Goal: Browse casually

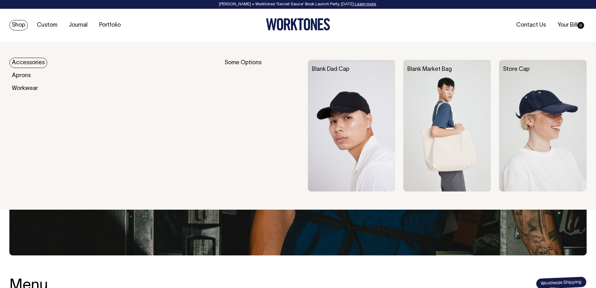
click at [22, 24] on link "Shop" at bounding box center [18, 25] width 18 height 10
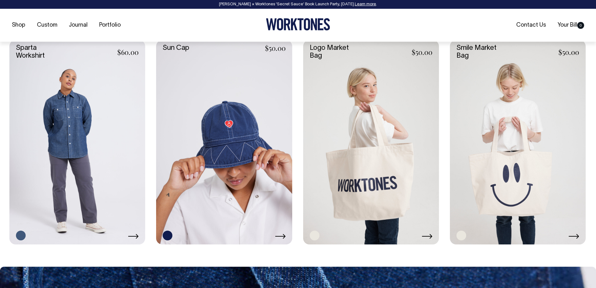
scroll to position [1346, 0]
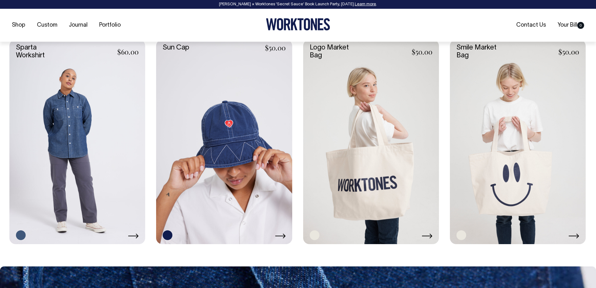
click at [384, 164] on link at bounding box center [371, 142] width 136 height 204
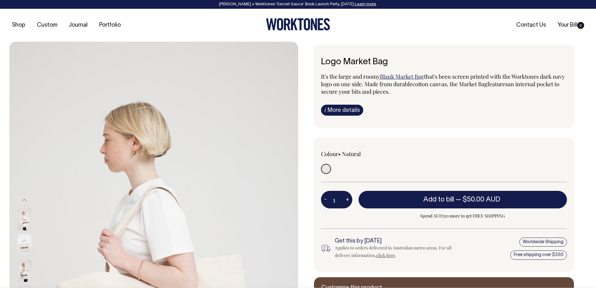
click at [23, 256] on div at bounding box center [32, 245] width 31 height 26
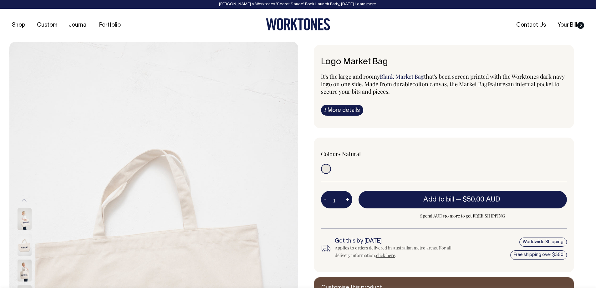
click at [23, 245] on img at bounding box center [25, 245] width 14 height 22
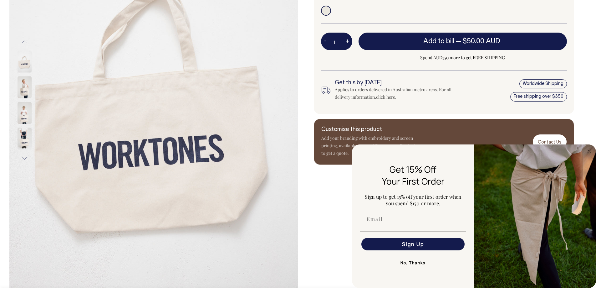
scroll to position [158, 0]
click at [418, 261] on button "No, Thanks" at bounding box center [413, 262] width 106 height 13
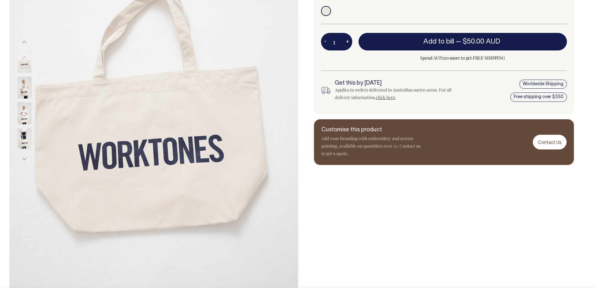
drag, startPoint x: 161, startPoint y: 169, endPoint x: 27, endPoint y: 142, distance: 136.7
click at [27, 142] on img at bounding box center [25, 139] width 14 height 22
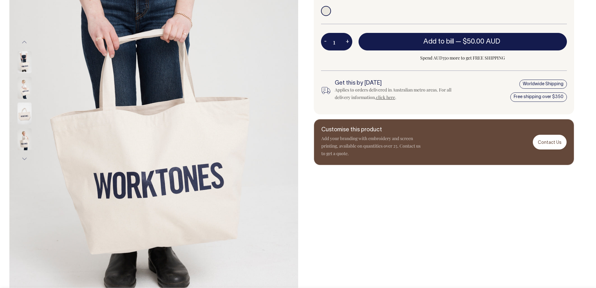
click at [27, 142] on img at bounding box center [25, 139] width 14 height 22
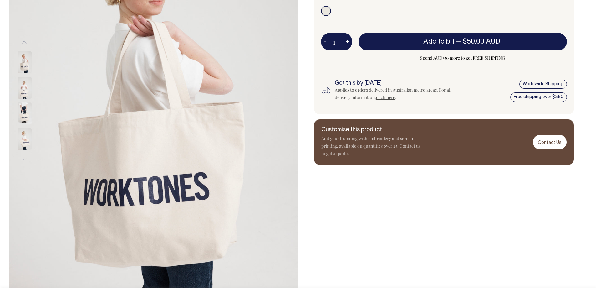
click at [27, 142] on img at bounding box center [25, 139] width 14 height 22
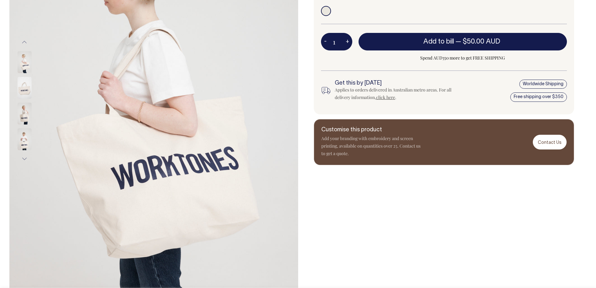
click at [27, 142] on img at bounding box center [25, 139] width 14 height 22
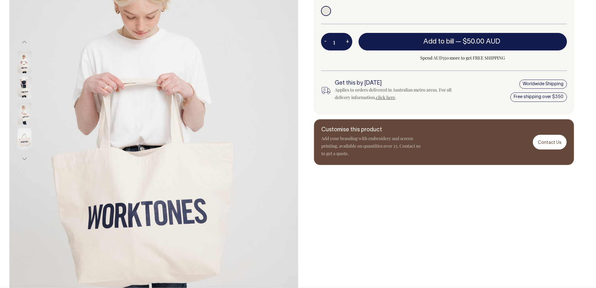
click at [27, 142] on img at bounding box center [25, 139] width 14 height 22
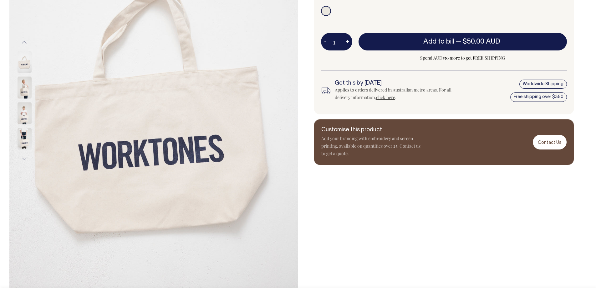
click at [27, 142] on img at bounding box center [25, 139] width 14 height 22
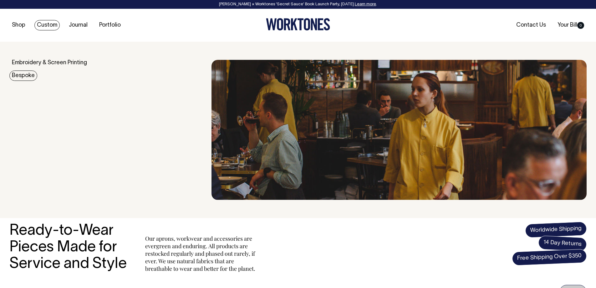
click at [27, 75] on link "Bespoke" at bounding box center [23, 75] width 28 height 10
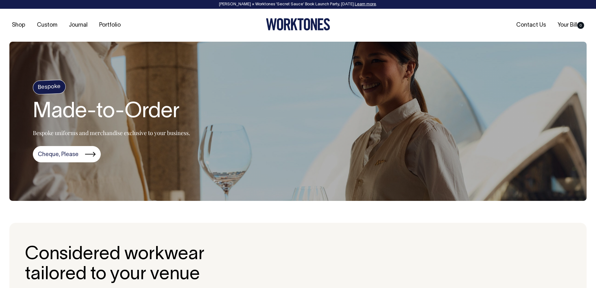
click at [291, 30] on icon at bounding box center [294, 24] width 7 height 12
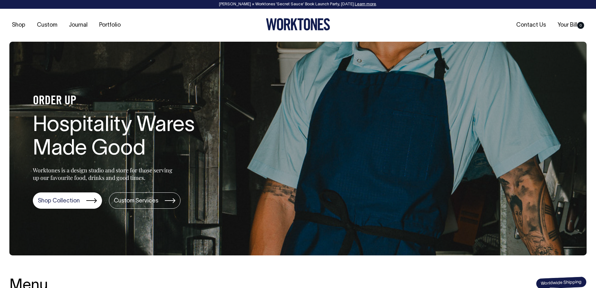
click at [102, 24] on link "Portfolio" at bounding box center [110, 25] width 27 height 10
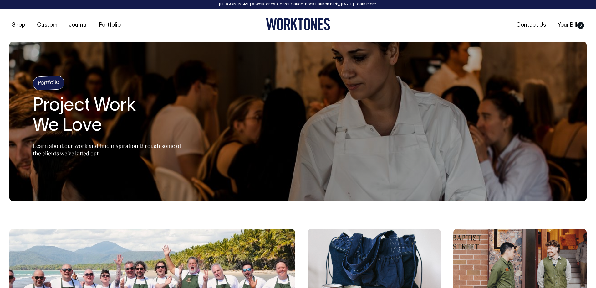
click at [458, 168] on section "Portfolio Project Work We Love Learn about our work and find inspiration throug…" at bounding box center [298, 121] width 578 height 159
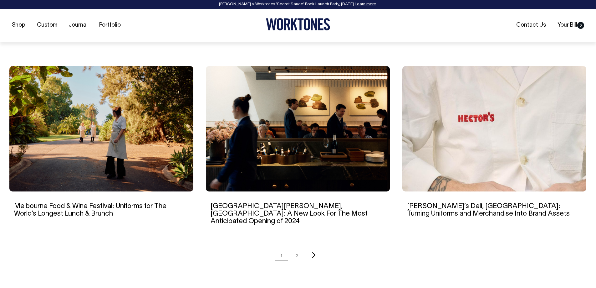
scroll to position [564, 0]
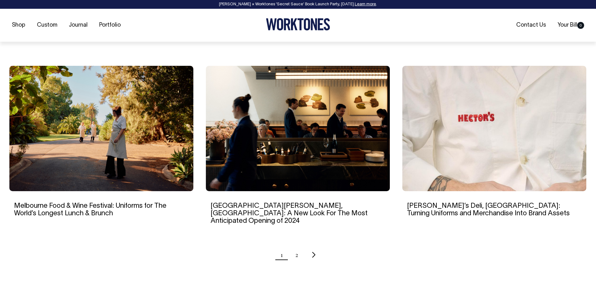
click at [293, 247] on ul "1 2" at bounding box center [298, 255] width 578 height 16
click at [296, 247] on link "2" at bounding box center [297, 255] width 3 height 16
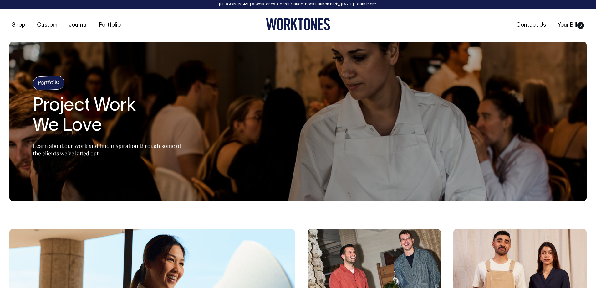
click at [280, 22] on icon at bounding box center [298, 24] width 64 height 12
